Goal: Task Accomplishment & Management: Use online tool/utility

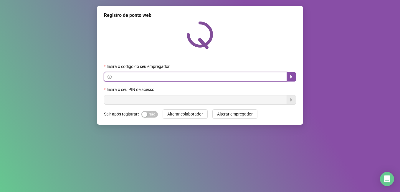
click at [161, 76] on input "text" at bounding box center [198, 76] width 171 height 6
paste input "**********"
drag, startPoint x: 291, startPoint y: 78, endPoint x: 259, endPoint y: 81, distance: 32.0
click at [290, 78] on icon "caret-right" at bounding box center [291, 76] width 5 height 5
type input "**********"
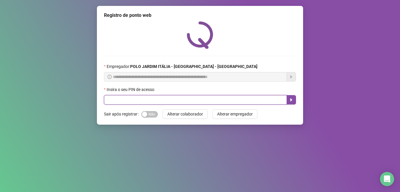
click at [119, 102] on input "text" at bounding box center [195, 99] width 183 height 9
drag, startPoint x: 385, startPoint y: 0, endPoint x: 162, endPoint y: 95, distance: 243.0
click at [165, 95] on input "text" at bounding box center [195, 99] width 183 height 9
type input "*****"
click at [288, 101] on button "button" at bounding box center [291, 99] width 9 height 9
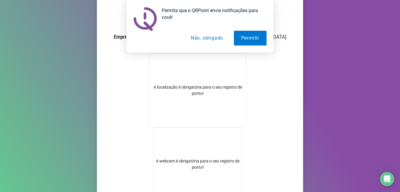
scroll to position [59, 0]
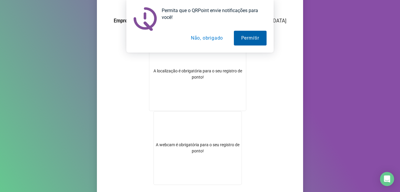
click at [250, 41] on button "Permitir" at bounding box center [250, 38] width 33 height 15
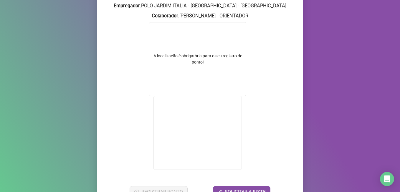
scroll to position [76, 0]
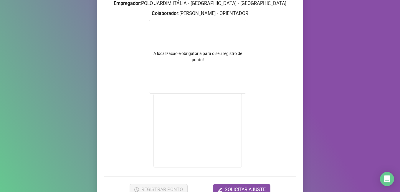
click at [178, 58] on div "A localização é obrigatória para o seu registro de ponto!" at bounding box center [197, 56] width 97 height 12
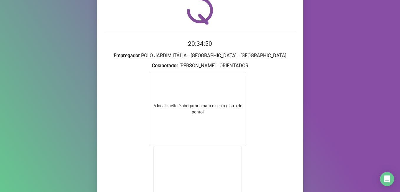
scroll to position [17, 0]
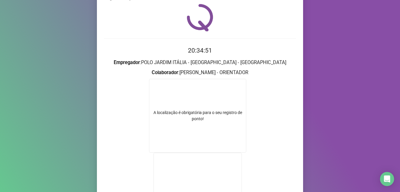
drag, startPoint x: 179, startPoint y: 117, endPoint x: 183, endPoint y: 111, distance: 6.8
click at [183, 111] on div "A localização é obrigatória para o seu registro de ponto!" at bounding box center [197, 115] width 97 height 12
click at [158, 111] on div "A localização é obrigatória para o seu registro de ponto!" at bounding box center [197, 115] width 97 height 12
click at [159, 112] on div "A localização é obrigatória para o seu registro de ponto!" at bounding box center [197, 115] width 97 height 12
click at [358, 101] on div "Registro de ponto web 20:35:03 Empregador : POLO JARDIM ITÁLIA - CUIABÁ - MT Co…" at bounding box center [200, 96] width 400 height 192
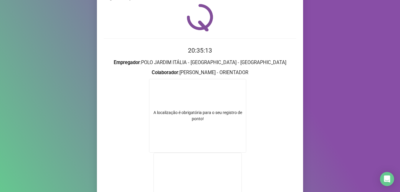
drag, startPoint x: 383, startPoint y: 0, endPoint x: 78, endPoint y: 118, distance: 327.5
click at [78, 118] on div "Registro de ponto web 20:35:13 Empregador : POLO JARDIM ITÁLIA - CUIABÁ - MT Co…" at bounding box center [200, 96] width 400 height 192
click at [226, 107] on div "A localização é obrigatória para o seu registro de ponto!" at bounding box center [197, 116] width 97 height 74
click at [213, 116] on div "A localização é obrigatória para o seu registro de ponto!" at bounding box center [197, 115] width 97 height 12
click at [211, 114] on div "A localização é obrigatória para o seu registro de ponto!" at bounding box center [197, 115] width 97 height 12
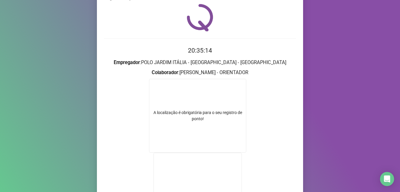
click at [170, 114] on div "A localização é obrigatória para o seu registro de ponto!" at bounding box center [197, 115] width 97 height 12
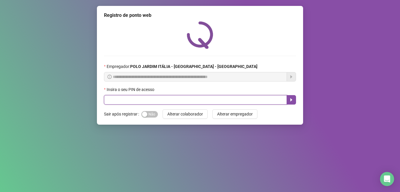
click at [153, 101] on input "text" at bounding box center [195, 99] width 183 height 9
type input "*****"
click at [289, 101] on icon "caret-right" at bounding box center [291, 99] width 5 height 5
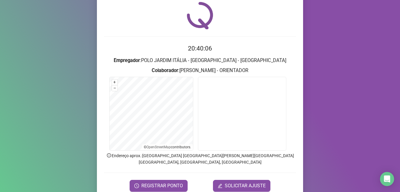
scroll to position [29, 0]
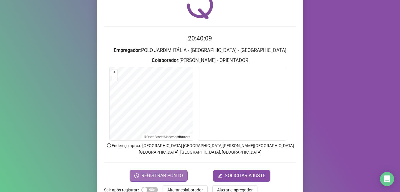
click at [162, 172] on span "REGISTRAR PONTO" at bounding box center [162, 175] width 42 height 7
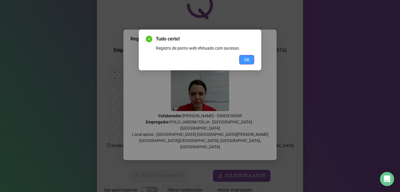
click at [248, 59] on span "OK" at bounding box center [247, 59] width 6 height 6
